Goal: Transaction & Acquisition: Purchase product/service

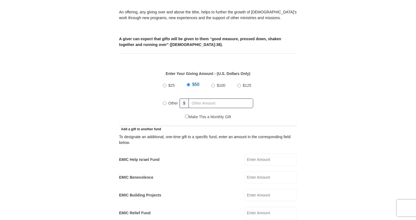
scroll to position [219, 0]
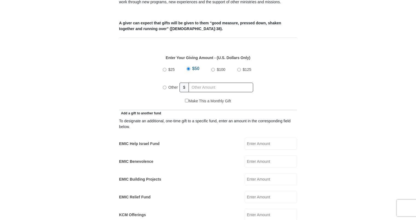
click at [165, 86] on input "Other" at bounding box center [165, 88] width 4 height 4
radio input "true"
type input "58.30"
click at [170, 98] on div "Make This a Monthly Gift" at bounding box center [208, 103] width 172 height 11
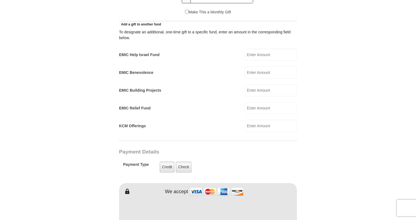
scroll to position [328, 0]
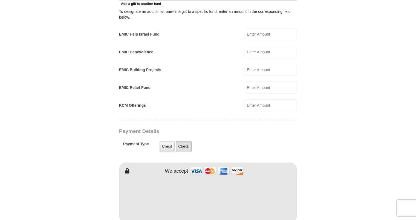
click at [181, 141] on label "Check" at bounding box center [184, 146] width 16 height 11
click at [0, 0] on input "Check" at bounding box center [0, 0] width 0 height 0
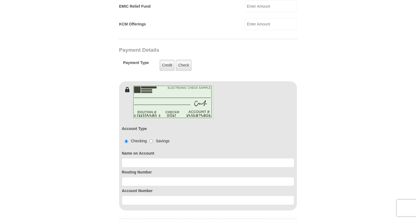
scroll to position [438, 0]
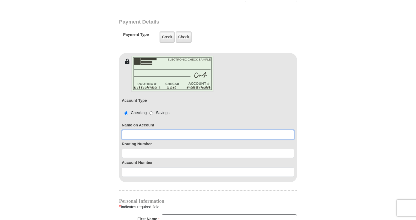
click at [168, 130] on input at bounding box center [208, 134] width 172 height 9
type input "[PERSON_NAME]"
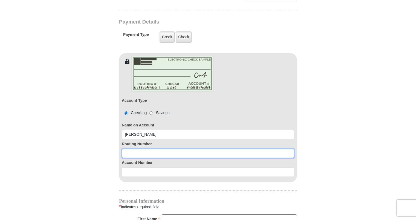
click at [161, 149] on input at bounding box center [208, 153] width 172 height 9
type input "114000093"
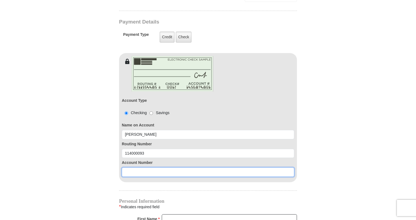
click at [151, 168] on input at bounding box center [208, 172] width 172 height 9
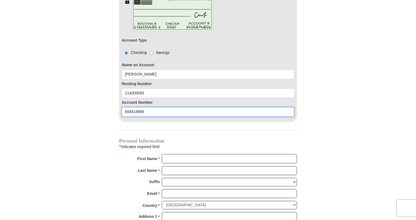
scroll to position [520, 0]
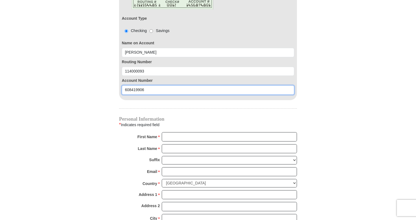
type input "608419906"
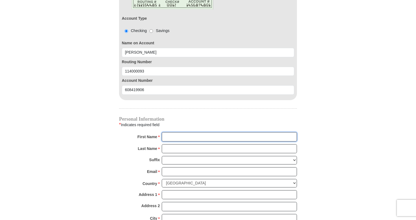
click at [173, 132] on input "First Name *" at bounding box center [229, 136] width 135 height 9
type input "[PERSON_NAME]"
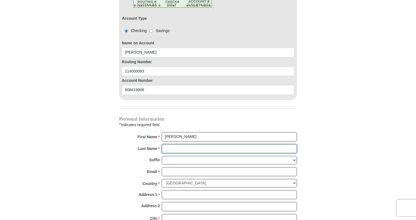
click at [175, 144] on input "Last Name *" at bounding box center [229, 148] width 135 height 9
type input "[PERSON_NAME]"
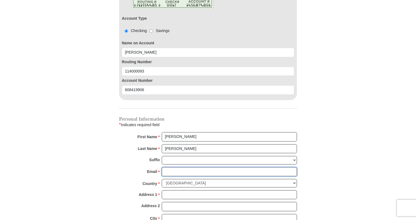
click at [166, 167] on input "Email *" at bounding box center [229, 171] width 135 height 9
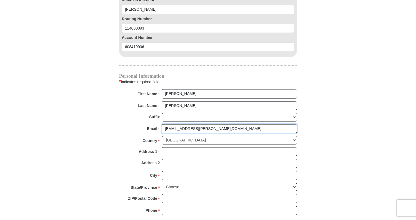
scroll to position [575, 0]
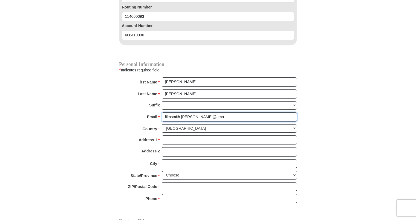
type input "[EMAIL_ADDRESS][PERSON_NAME][DOMAIN_NAME]"
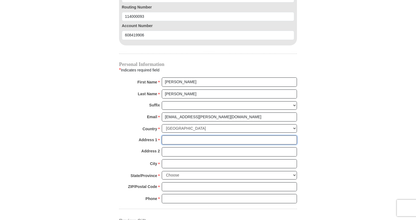
click at [194, 135] on input "Address 1 *" at bounding box center [229, 139] width 135 height 9
type input "[STREET_ADDRESS][PERSON_NAME]"
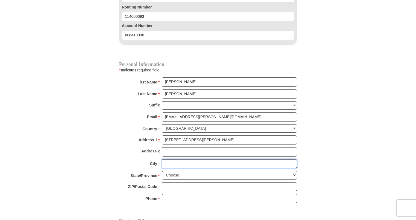
click at [175, 159] on input "City *" at bounding box center [229, 163] width 135 height 9
type input "[PERSON_NAME]"
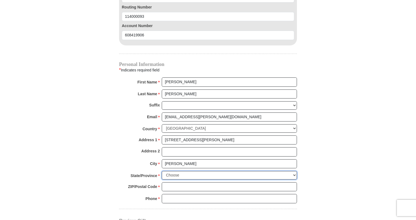
click at [171, 171] on select "Choose [US_STATE] [US_STATE] [US_STATE] [US_STATE] [US_STATE] Armed Forces Amer…" at bounding box center [229, 175] width 135 height 8
select select "[GEOGRAPHIC_DATA]"
click at [162, 171] on select "Choose [US_STATE] [US_STATE] [US_STATE] [US_STATE] [US_STATE] Armed Forces Amer…" at bounding box center [229, 175] width 135 height 8
click at [179, 182] on input "ZIP/Postal Code *" at bounding box center [229, 186] width 135 height 9
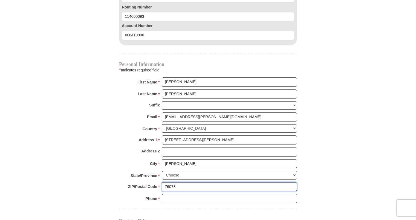
type input "76078"
click at [175, 194] on input "Phone * *" at bounding box center [229, 198] width 135 height 9
type input "[PHONE_NUMBER]"
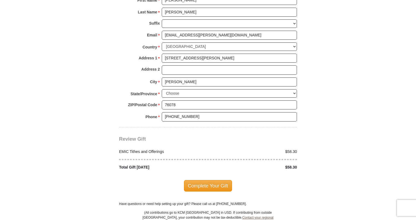
scroll to position [657, 0]
click at [192, 180] on span "Complete Your Gift" at bounding box center [208, 185] width 48 height 11
